Goal: Task Accomplishment & Management: Complete application form

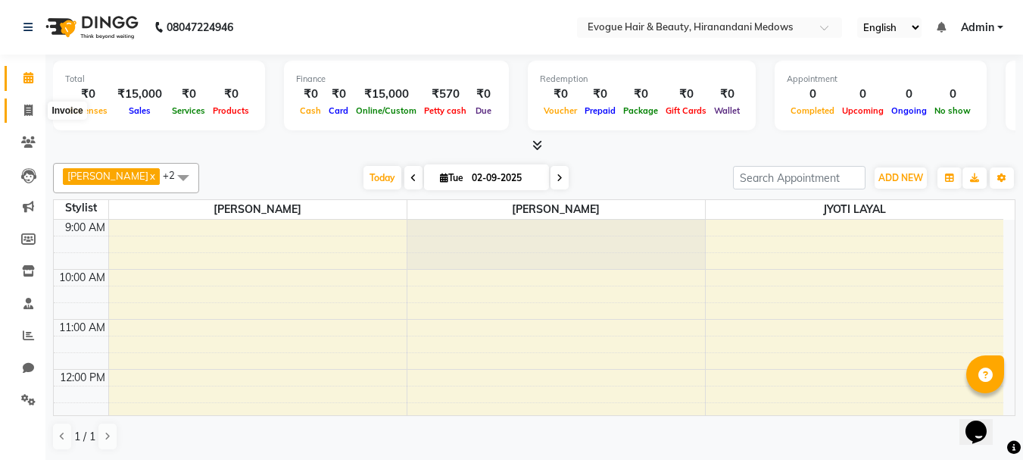
click at [28, 113] on icon at bounding box center [28, 110] width 8 height 11
select select "service"
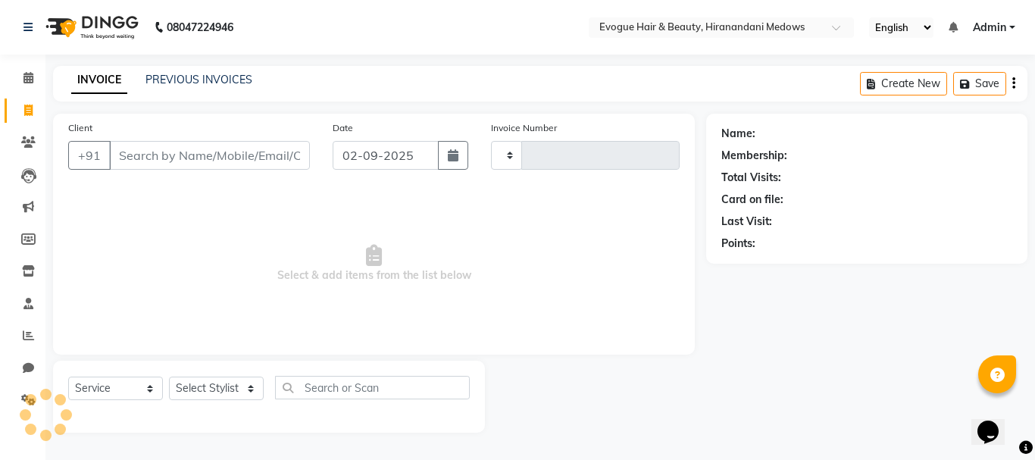
type input "0942"
select select "746"
click at [171, 162] on input "Client" at bounding box center [209, 155] width 201 height 29
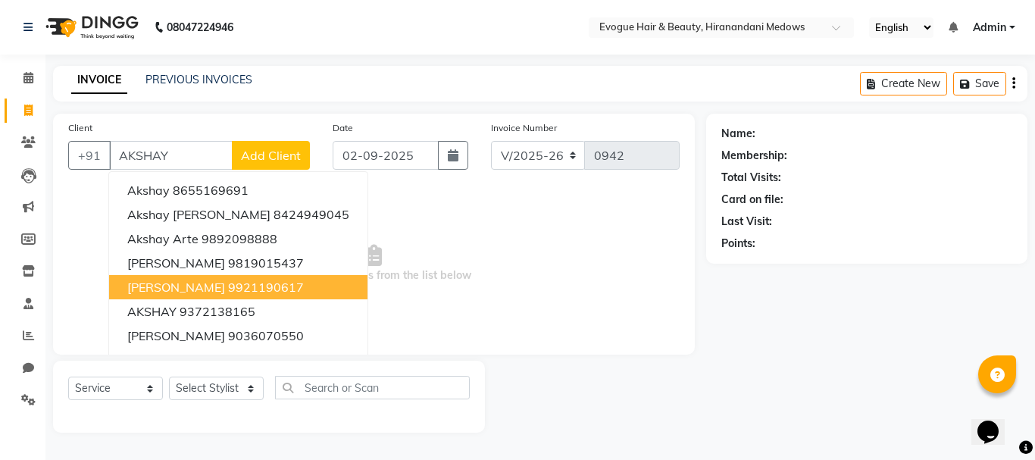
click at [200, 286] on span "[PERSON_NAME]" at bounding box center [176, 286] width 98 height 15
type input "9921190617"
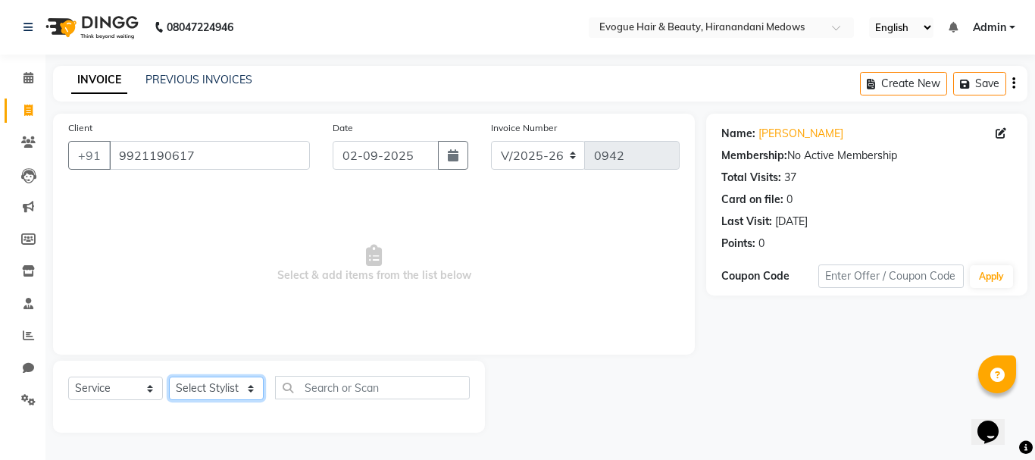
click at [205, 386] on select "Select Stylist [PERSON_NAME] [PERSON_NAME] Manager [PERSON_NAME] [PERSON_NAME] …" at bounding box center [216, 387] width 95 height 23
select select "70843"
click at [169, 376] on select "Select Stylist [PERSON_NAME] [PERSON_NAME] Manager [PERSON_NAME] [PERSON_NAME] …" at bounding box center [216, 387] width 95 height 23
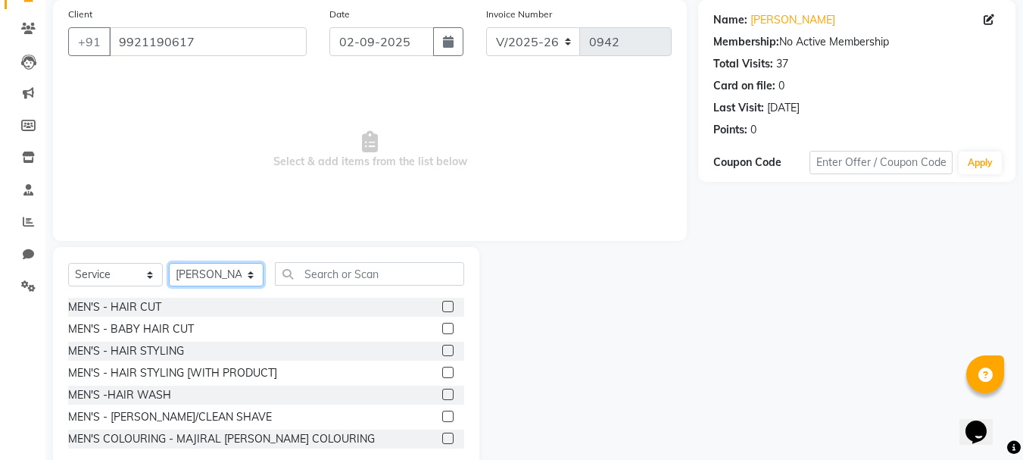
scroll to position [147, 0]
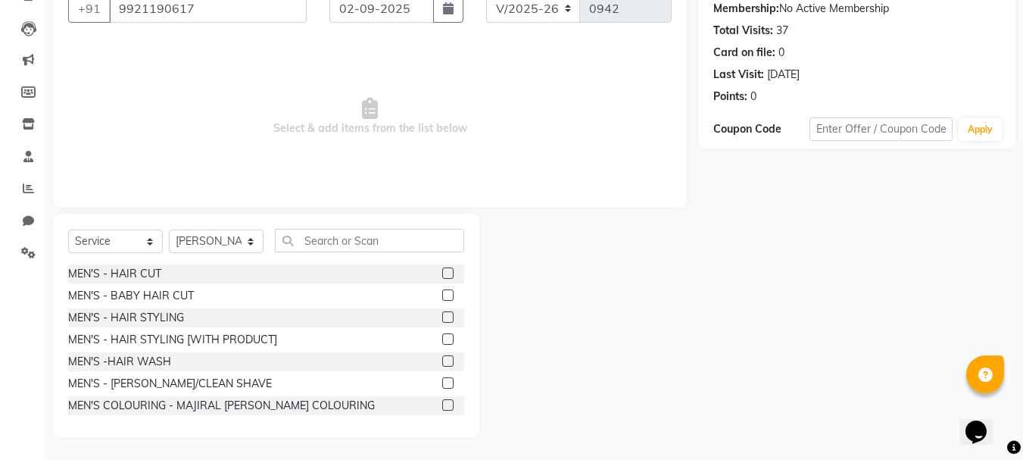
click at [442, 360] on label at bounding box center [447, 360] width 11 height 11
click at [442, 360] on input "checkbox" at bounding box center [447, 362] width 10 height 10
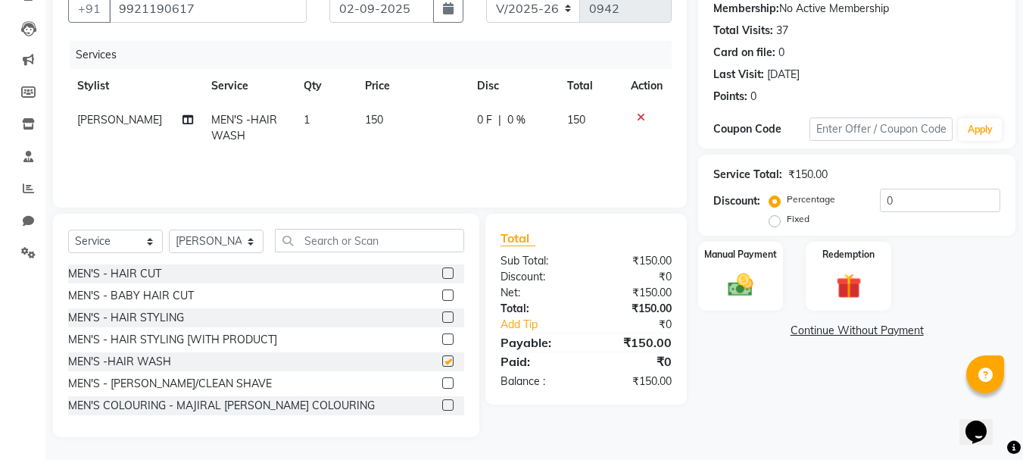
checkbox input "false"
click at [240, 235] on select "Select Stylist [PERSON_NAME] [PERSON_NAME] Manager [PERSON_NAME] [PERSON_NAME] …" at bounding box center [216, 241] width 95 height 23
select select "11857"
click at [169, 230] on select "Select Stylist [PERSON_NAME] [PERSON_NAME] Manager [PERSON_NAME] [PERSON_NAME] …" at bounding box center [216, 241] width 95 height 23
click at [442, 270] on label at bounding box center [447, 272] width 11 height 11
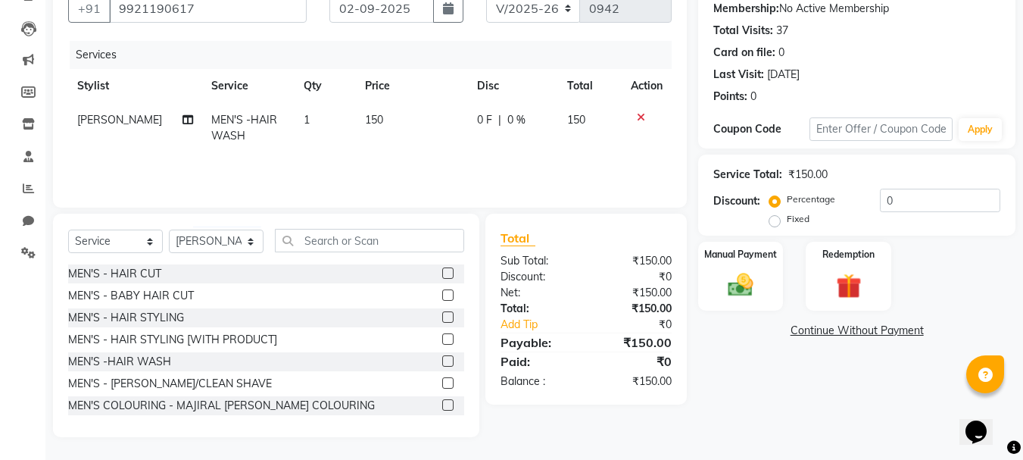
click at [442, 270] on input "checkbox" at bounding box center [447, 274] width 10 height 10
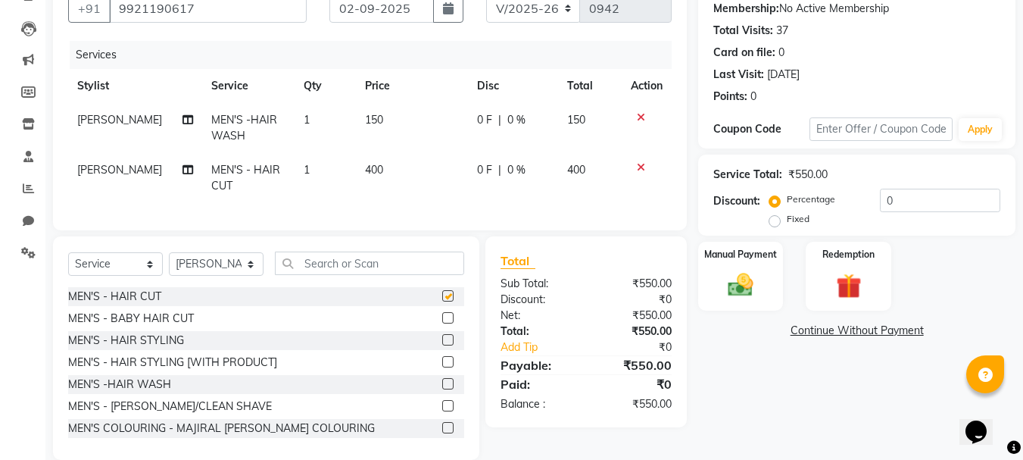
checkbox input "false"
click at [442, 411] on label at bounding box center [447, 405] width 11 height 11
click at [442, 411] on input "checkbox" at bounding box center [447, 406] width 10 height 10
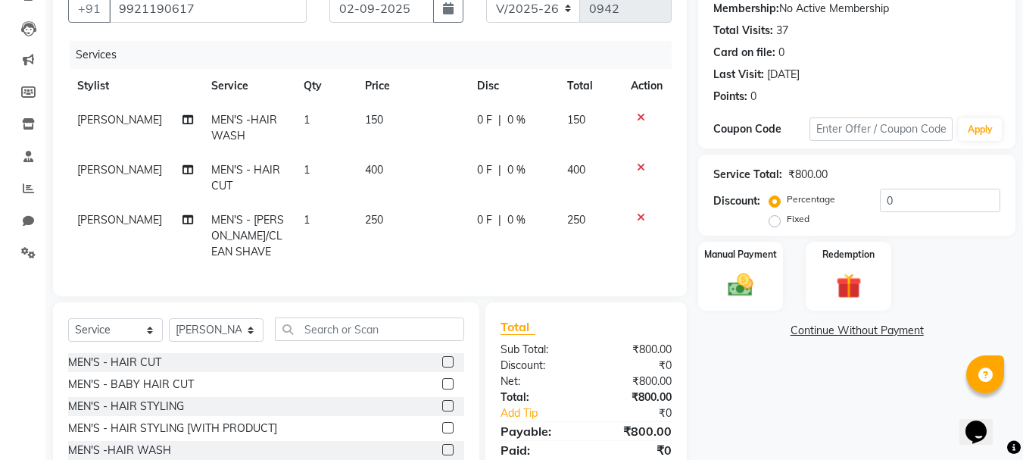
checkbox input "false"
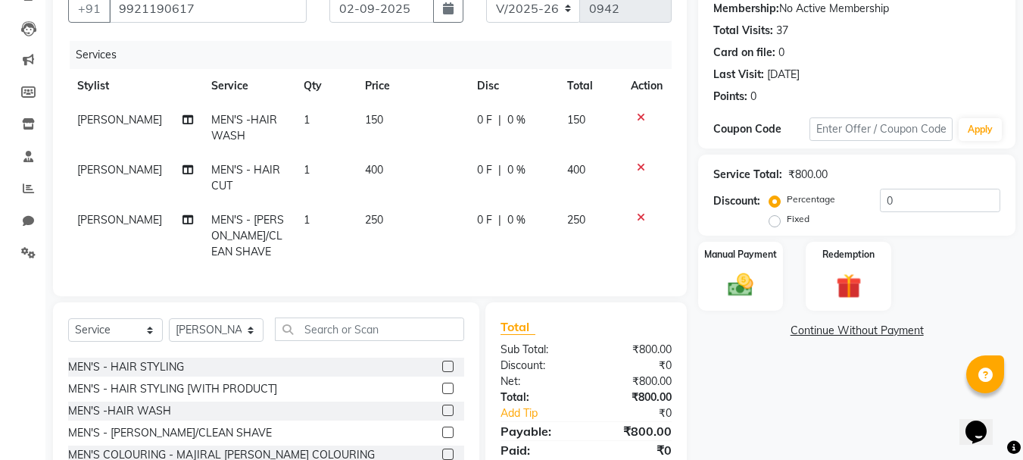
scroll to position [76, 0]
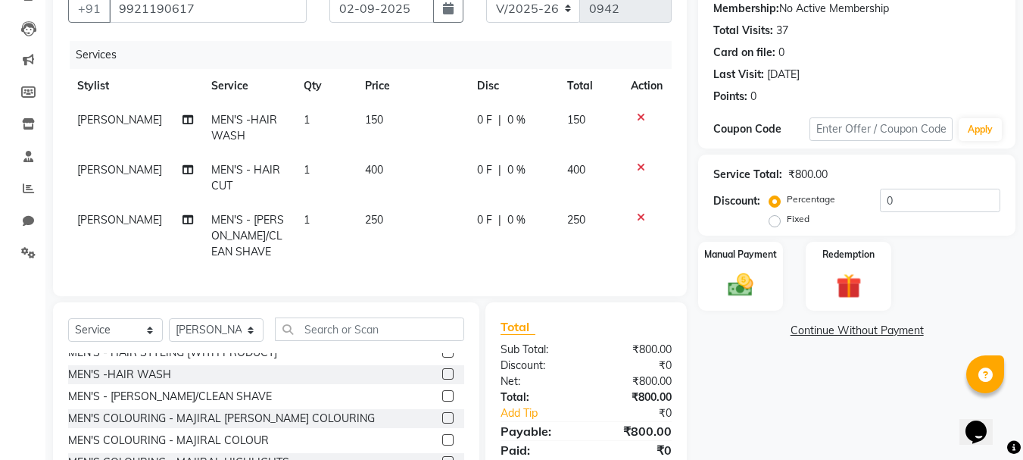
click at [442, 379] on label at bounding box center [447, 373] width 11 height 11
click at [442, 379] on input "checkbox" at bounding box center [447, 375] width 10 height 10
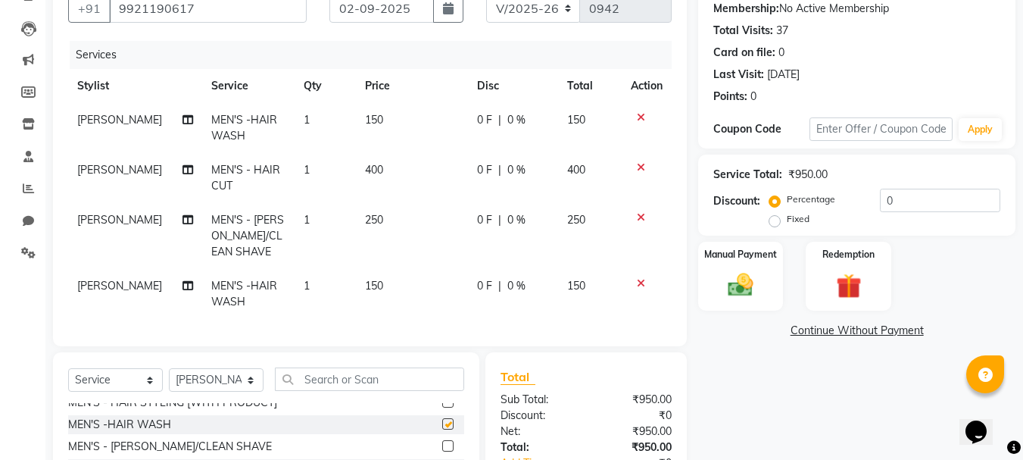
checkbox input "false"
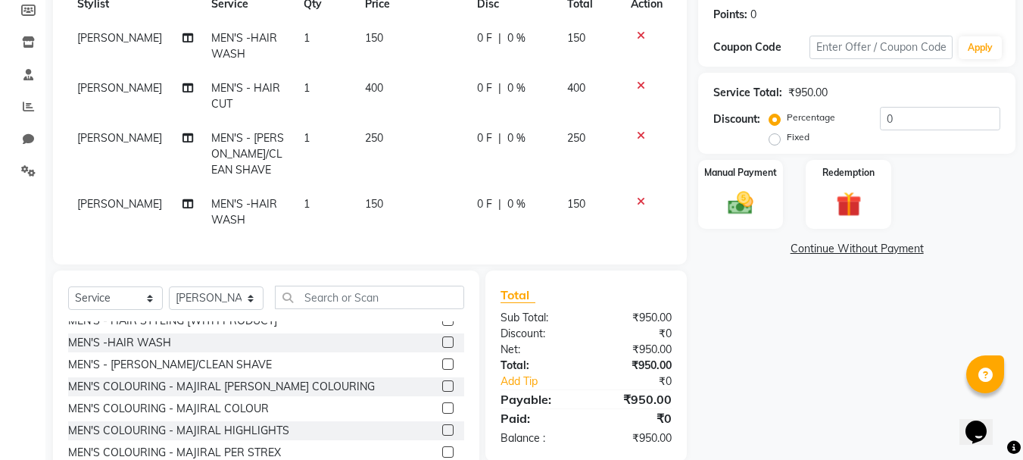
scroll to position [145, 0]
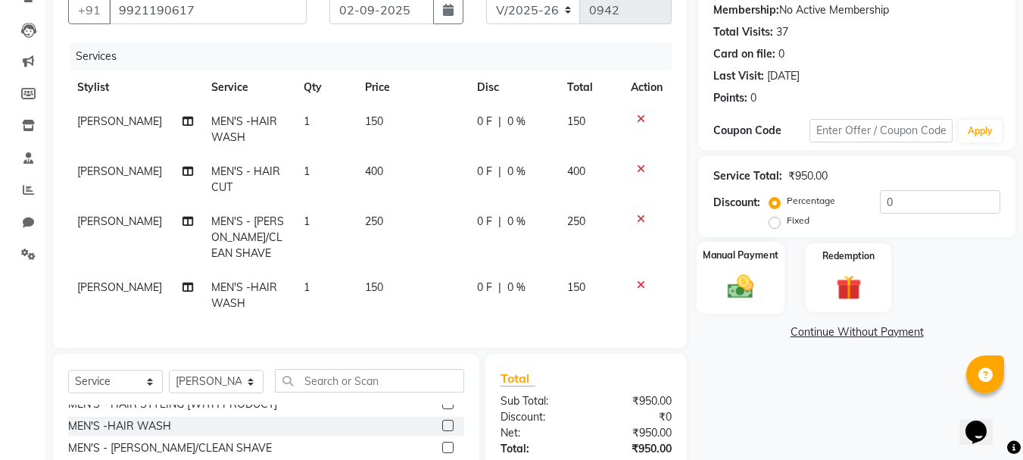
click at [748, 265] on div "Manual Payment" at bounding box center [741, 278] width 89 height 72
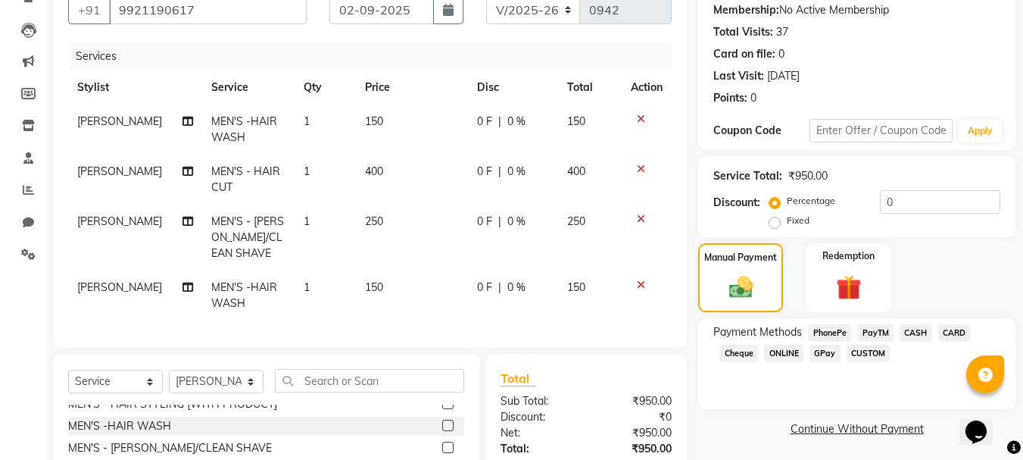
click at [912, 333] on span "CASH" at bounding box center [916, 332] width 33 height 17
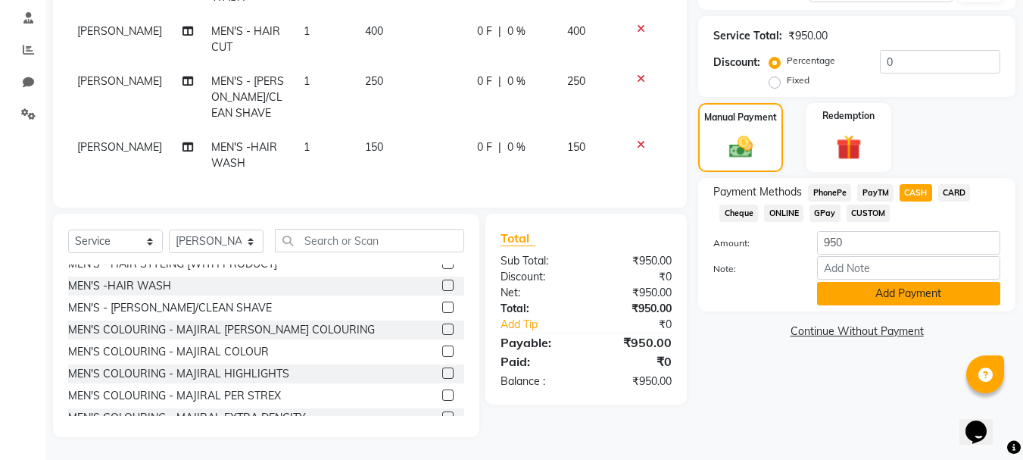
click at [876, 292] on button "Add Payment" at bounding box center [908, 293] width 183 height 23
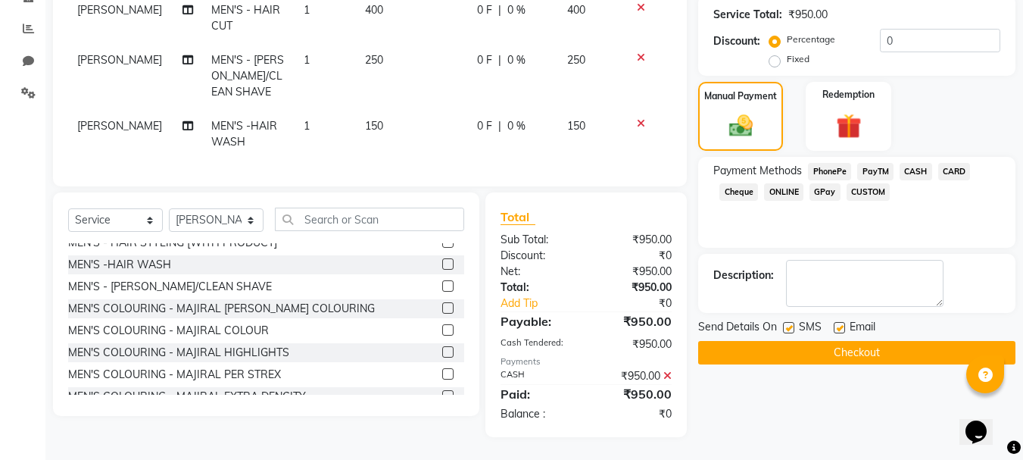
scroll to position [318, 0]
click at [871, 341] on button "Checkout" at bounding box center [856, 352] width 317 height 23
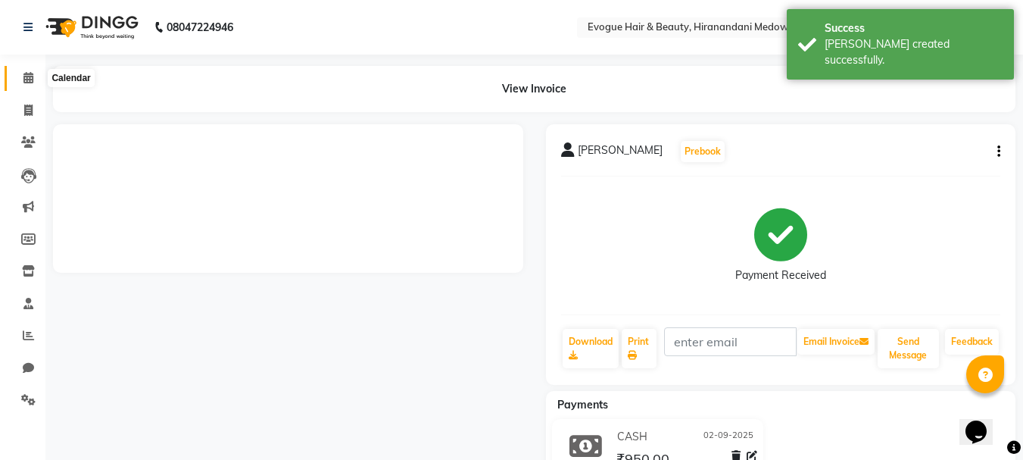
click at [30, 77] on icon at bounding box center [28, 77] width 10 height 11
